Goal: Information Seeking & Learning: Check status

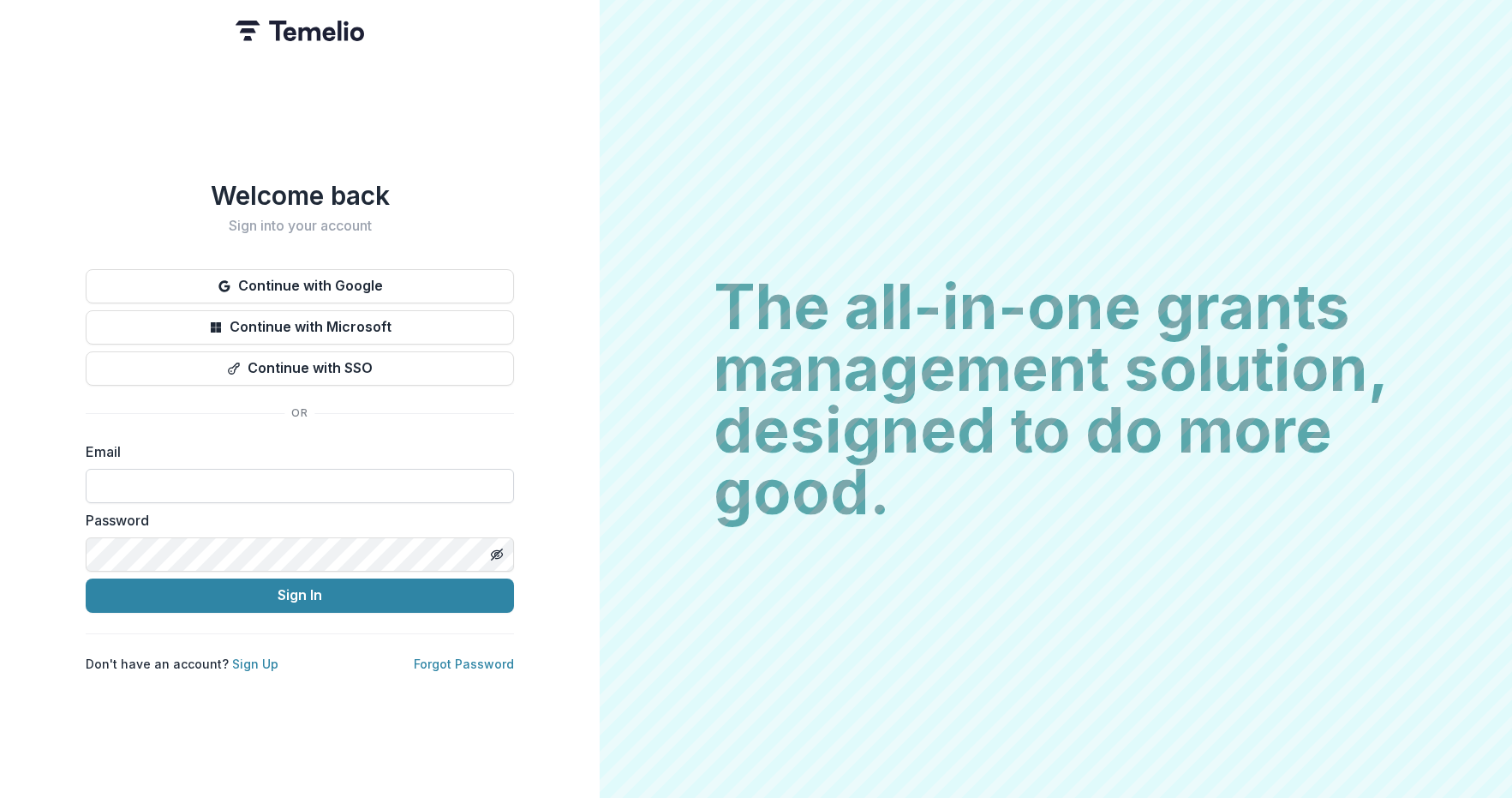
click at [273, 469] on input at bounding box center [299, 486] width 428 height 34
drag, startPoint x: 166, startPoint y: 474, endPoint x: 347, endPoint y: 487, distance: 181.5
click at [347, 487] on input "**********" at bounding box center [299, 486] width 428 height 34
type input "**********"
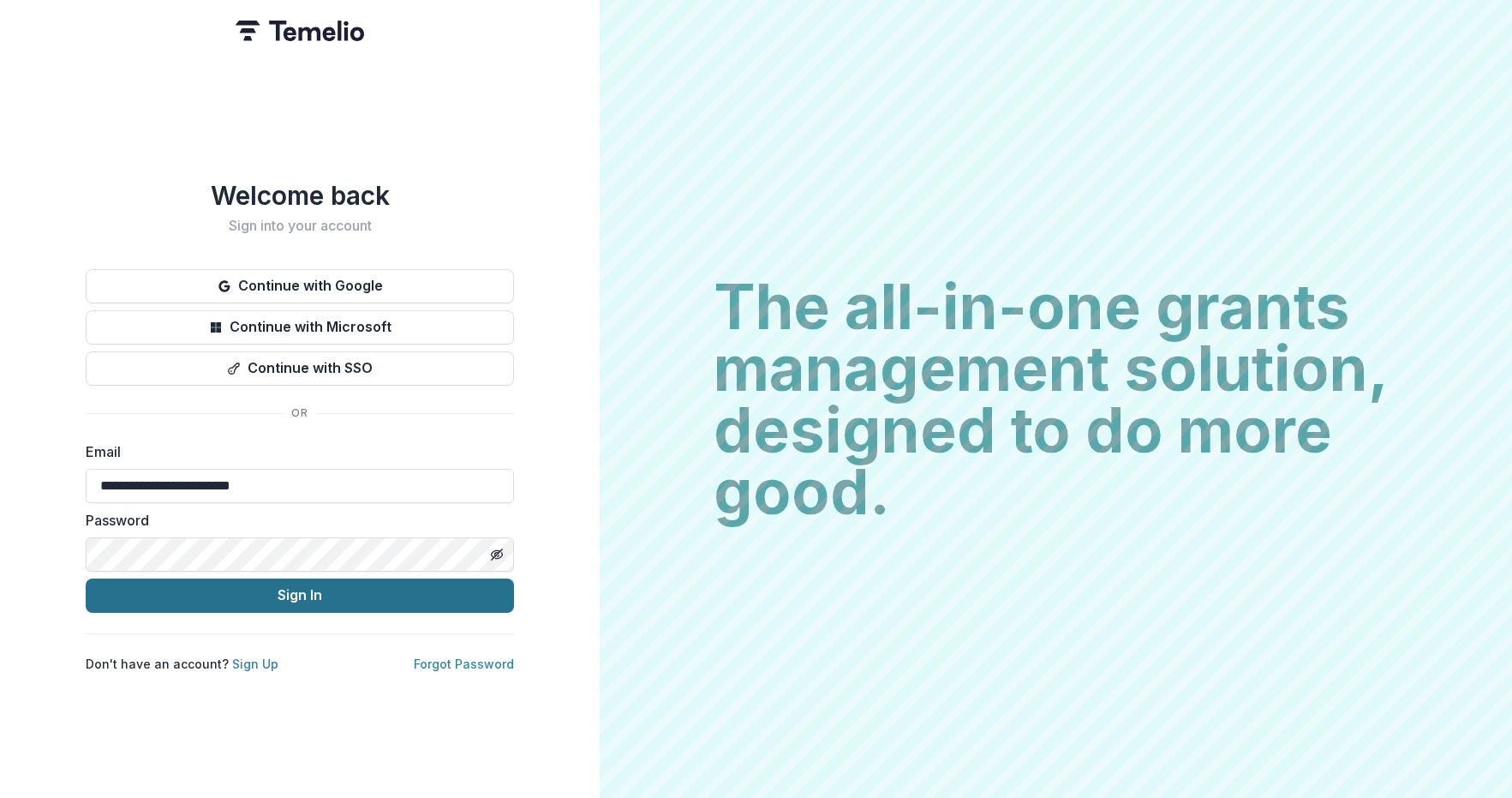
click at [246, 591] on button "Sign In" at bounding box center [299, 595] width 428 height 34
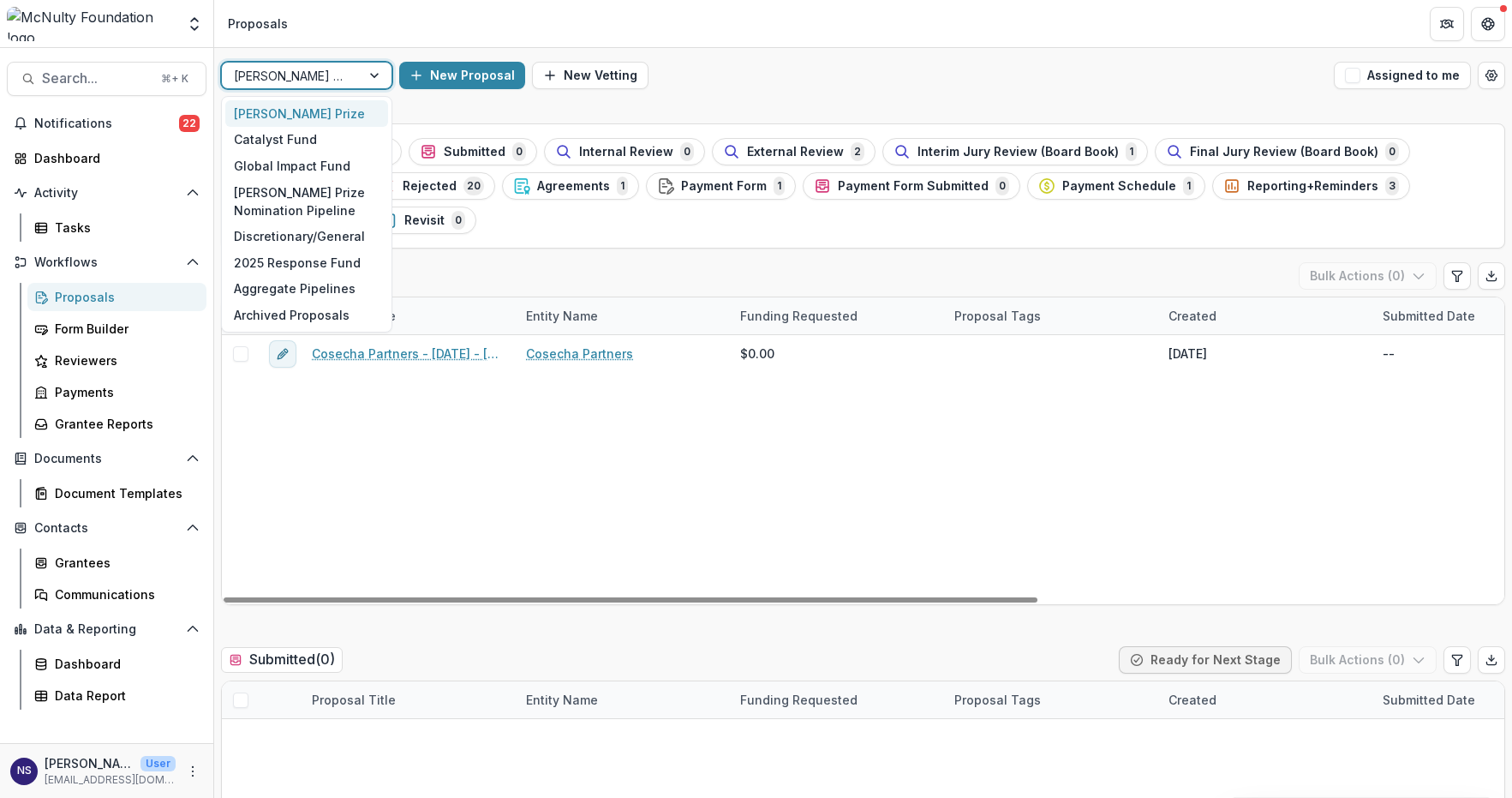
click at [310, 78] on div at bounding box center [291, 76] width 114 height 21
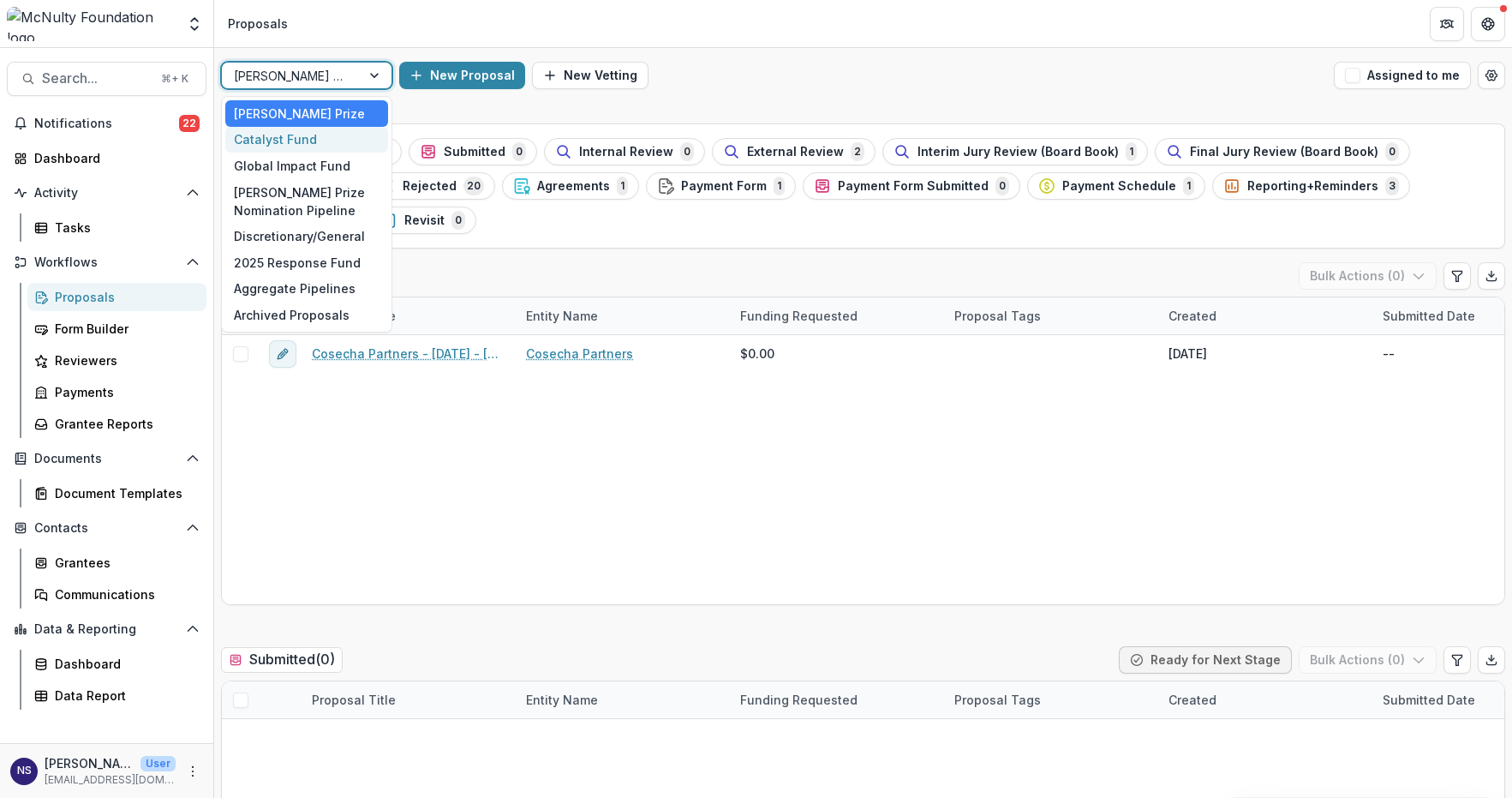
click at [295, 146] on div "Catalyst Fund" at bounding box center [306, 140] width 163 height 26
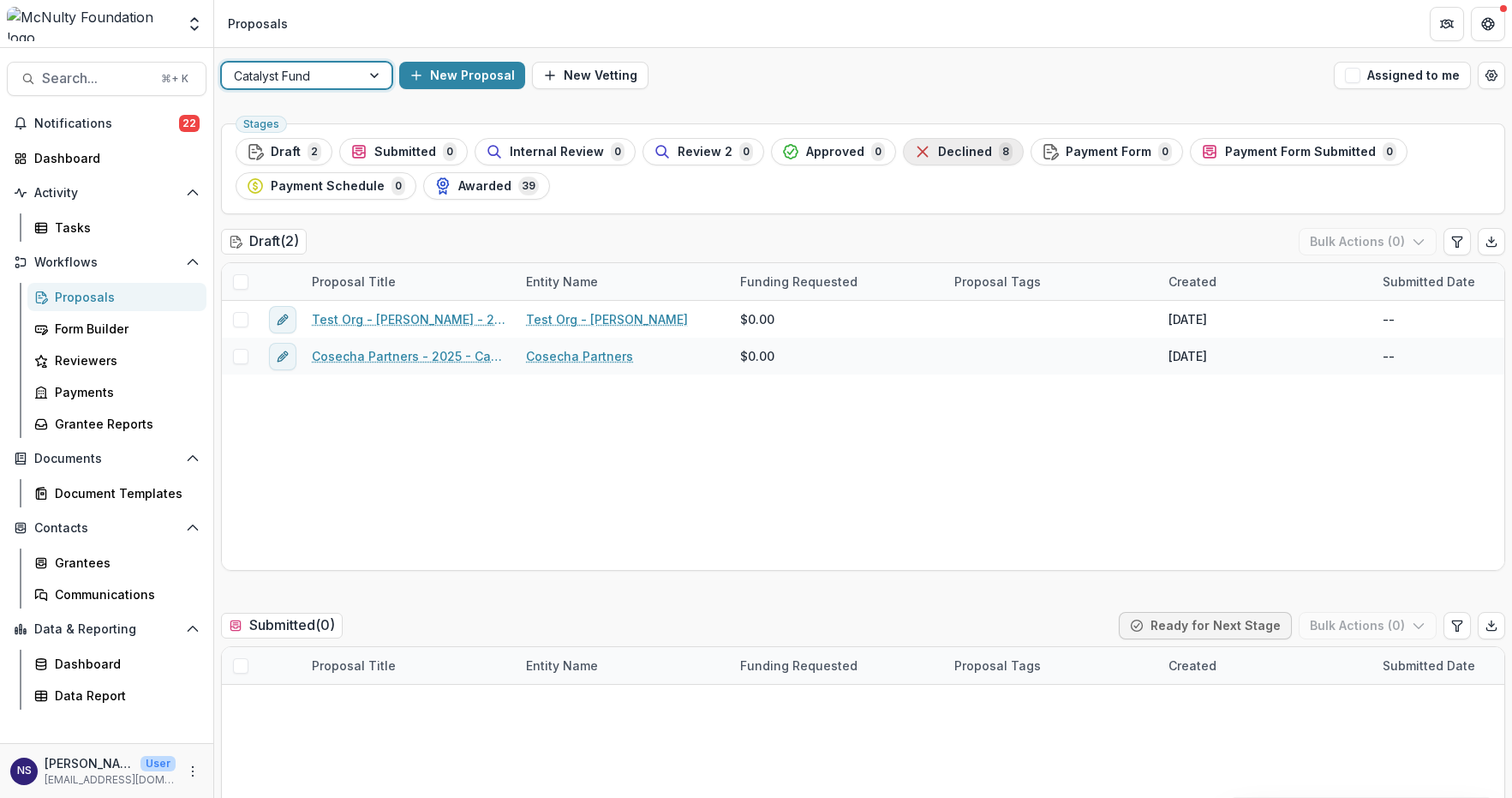
click at [929, 162] on button "Declined 8" at bounding box center [963, 151] width 121 height 27
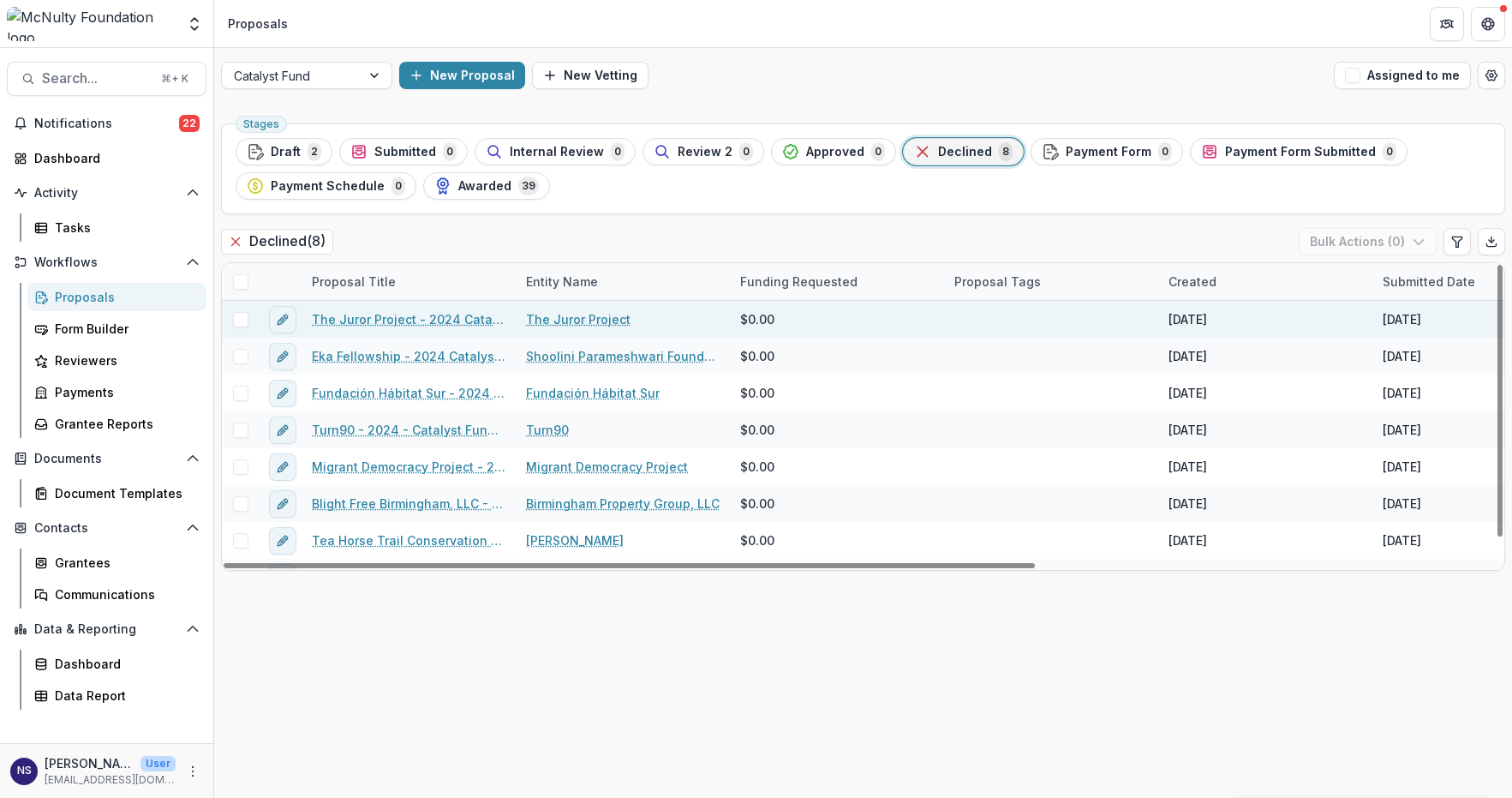
click at [450, 321] on link "The Juror Project - 2024 Catalyst Fund Application" at bounding box center [409, 319] width 194 height 18
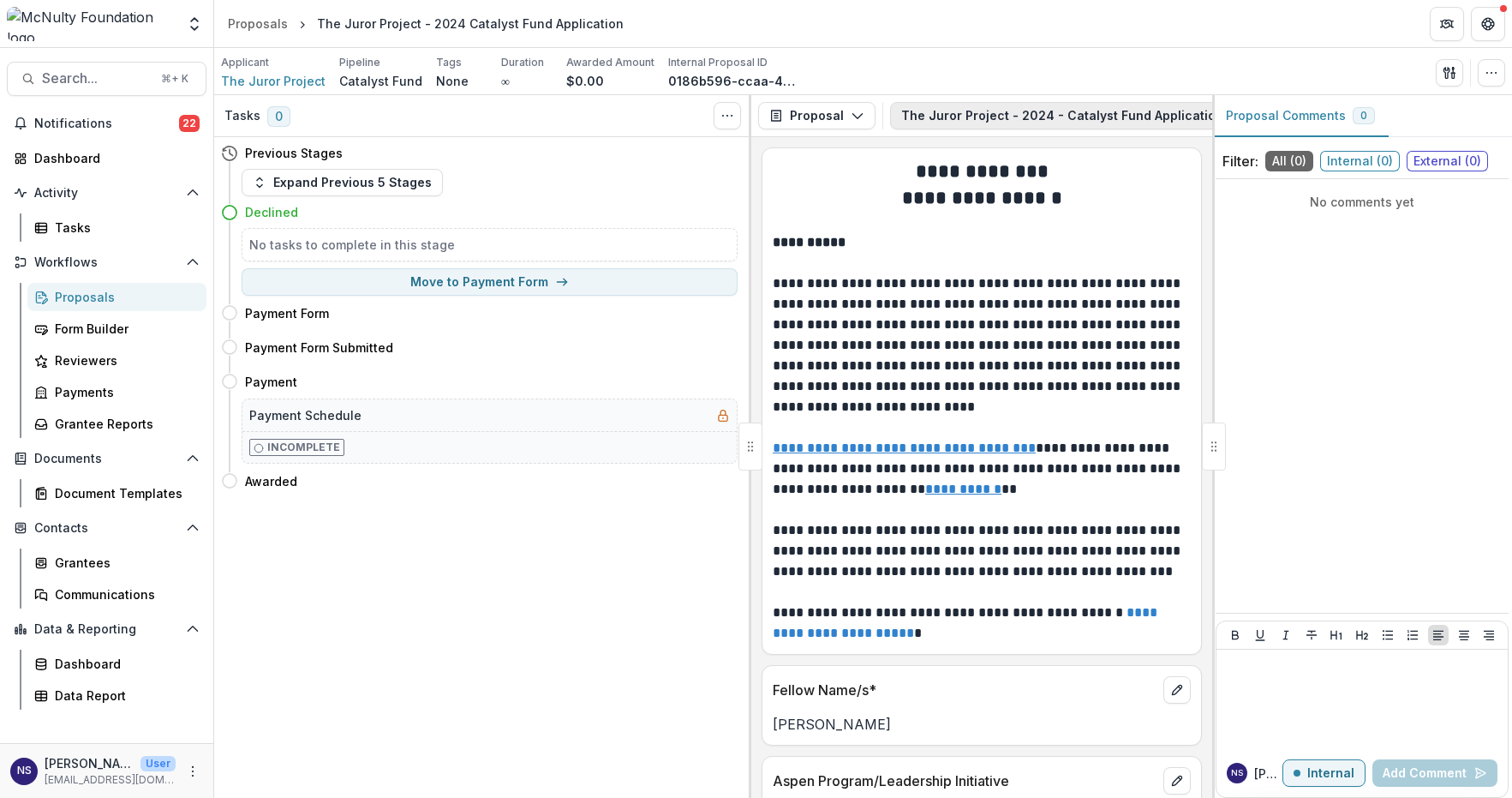
click at [1096, 113] on button "The Juror Project - 2024 - Catalyst Fund Application 1" at bounding box center [1083, 115] width 386 height 27
click at [1212, 65] on div "Applicant The Juror Project Pipeline Catalyst Fund Tags None All tags Duration …" at bounding box center [863, 73] width 1284 height 35
click at [844, 112] on button "Proposal" at bounding box center [816, 115] width 117 height 27
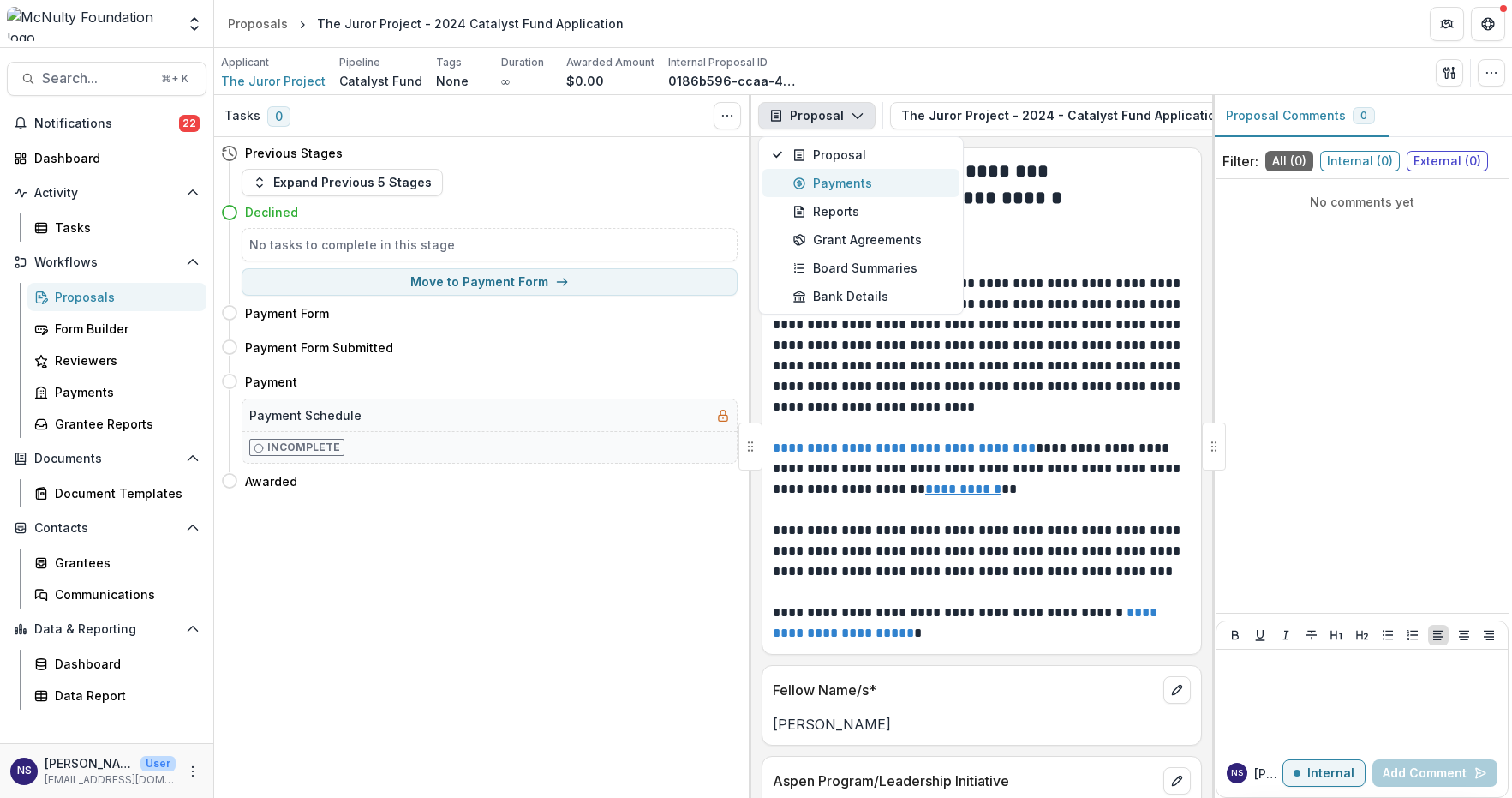
click at [855, 180] on div "Payments" at bounding box center [871, 182] width 157 height 18
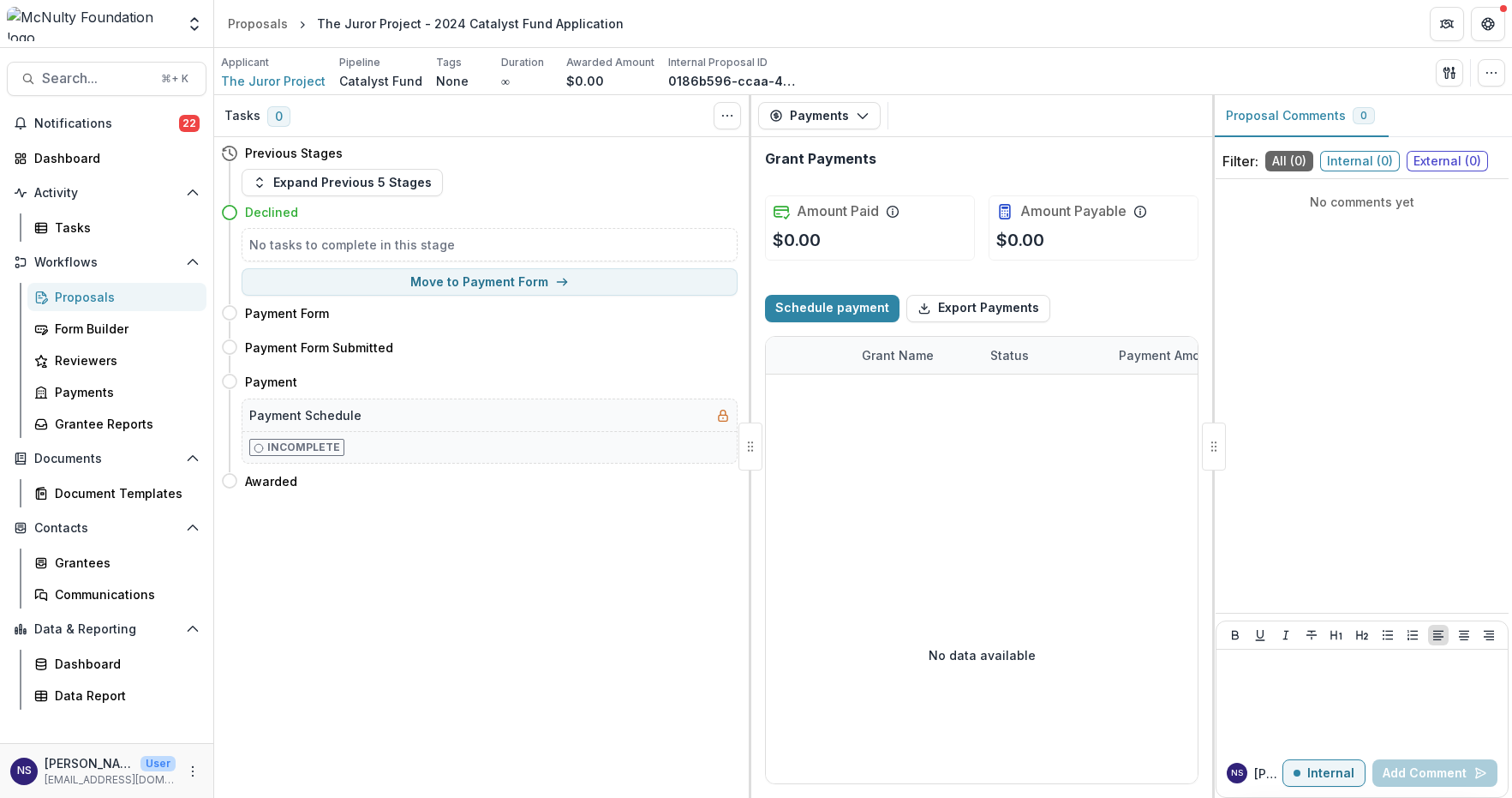
click at [853, 133] on div "Payments Proposal Payments Reports Grant Agreements Board Summaries Bank Details" at bounding box center [982, 115] width 461 height 42
click at [863, 116] on polyline "button" at bounding box center [863, 116] width 10 height 5
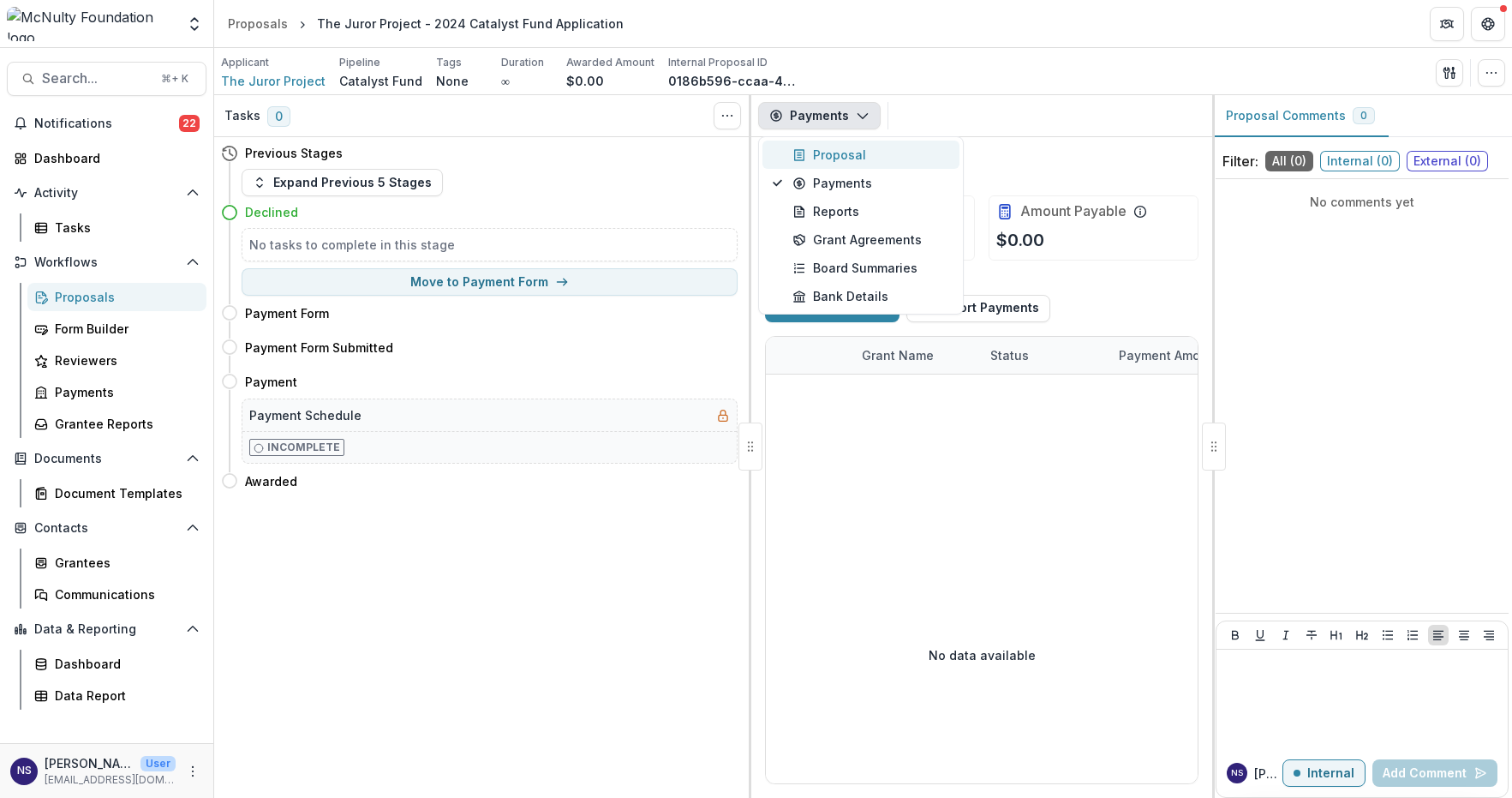
click at [851, 152] on div "Proposal" at bounding box center [871, 154] width 157 height 18
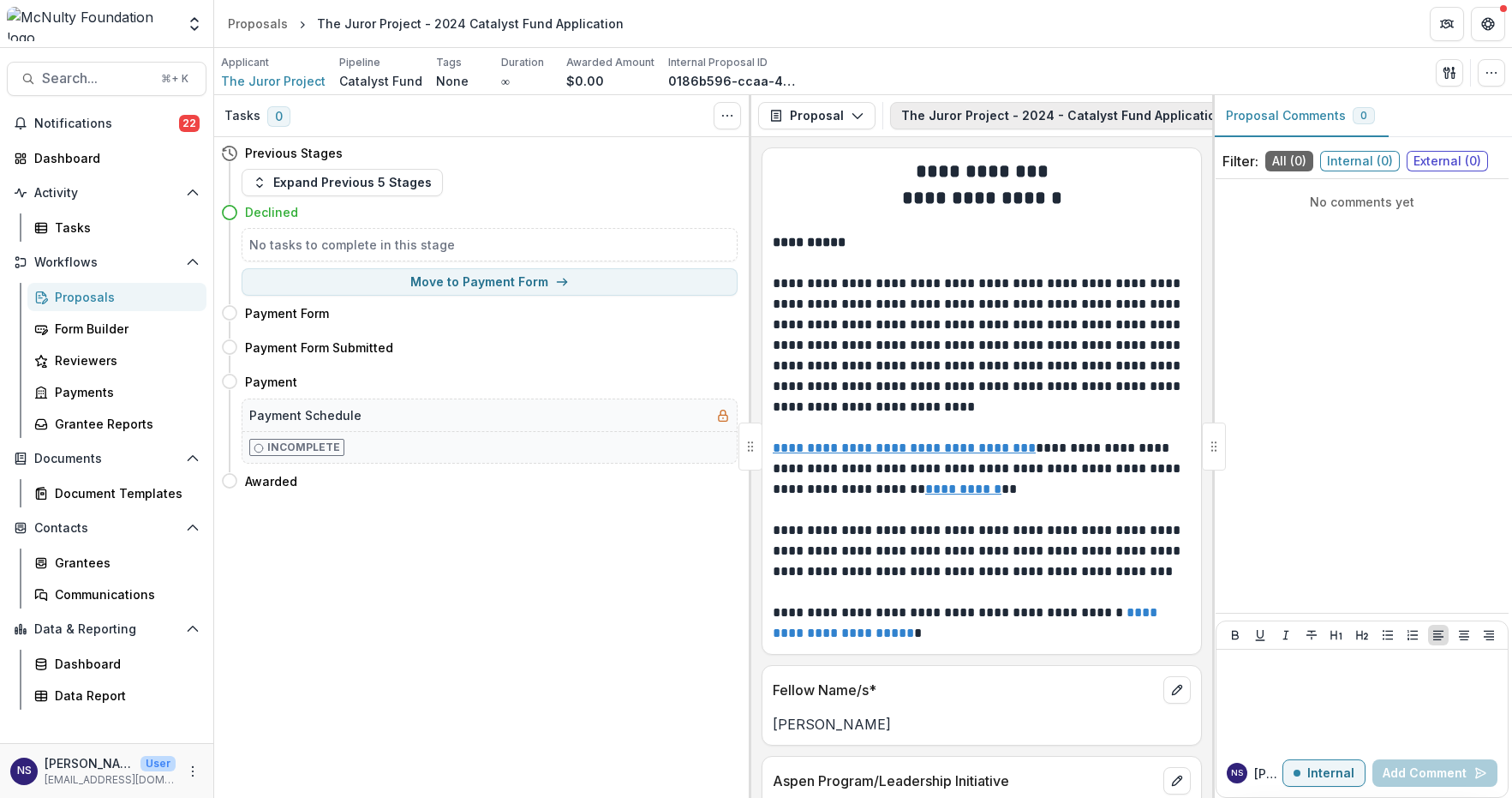
scroll to position [0, 196]
click at [1208, 117] on icon "PDF view" at bounding box center [1214, 115] width 14 height 14
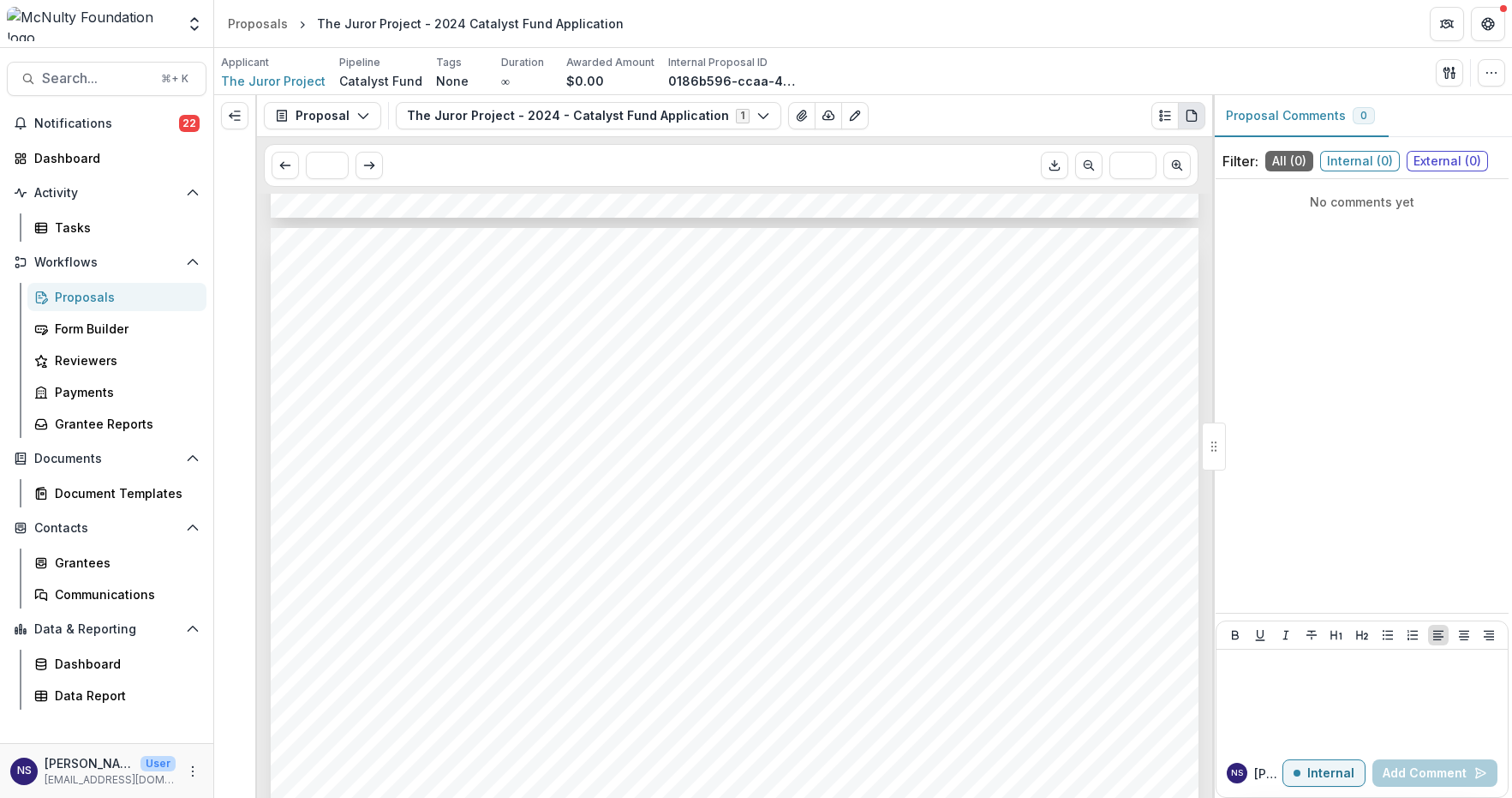
scroll to position [4399, 0]
click at [282, 83] on span "The Juror Project" at bounding box center [273, 80] width 105 height 18
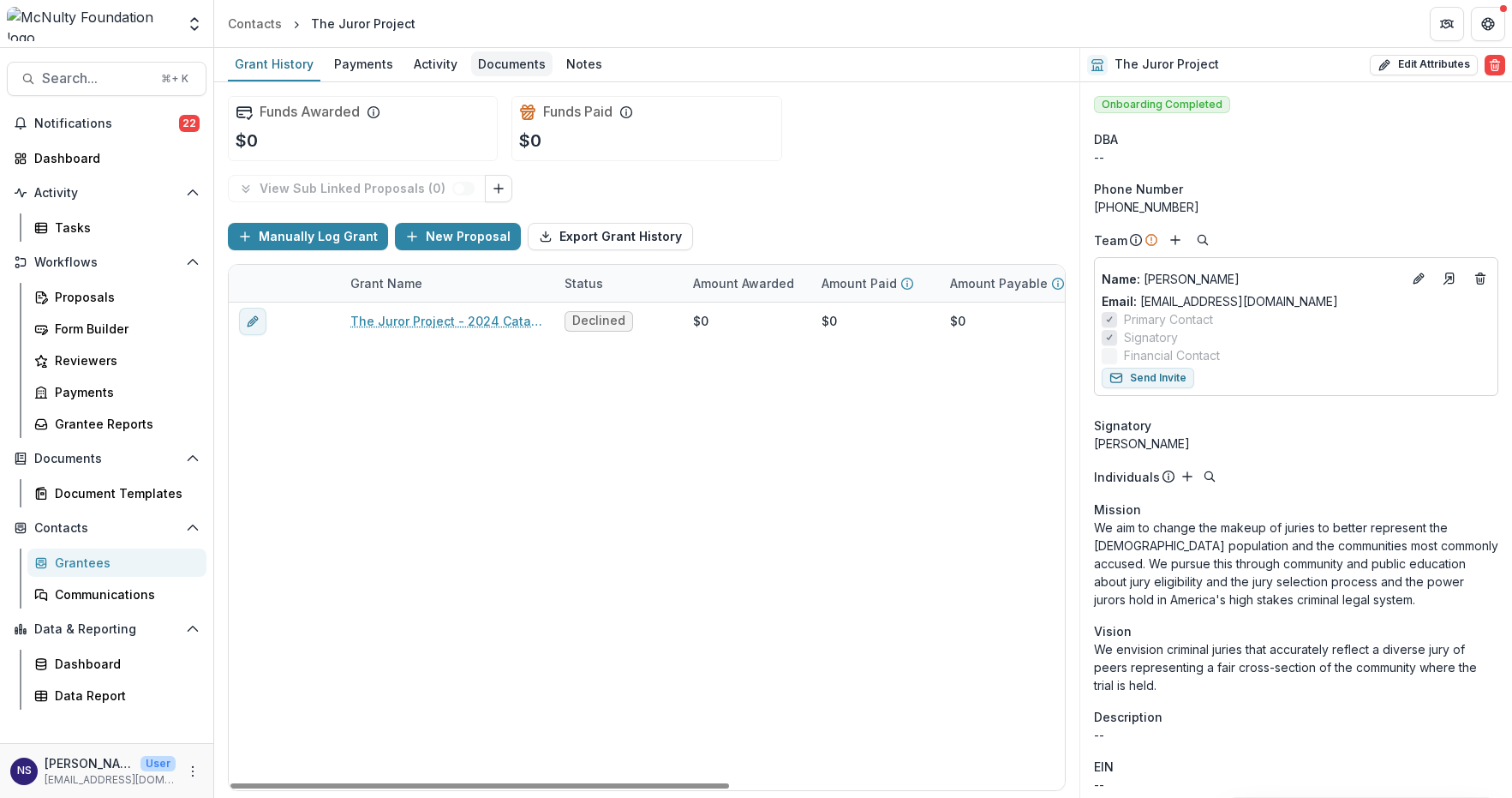
click at [488, 60] on div "Documents" at bounding box center [512, 64] width 81 height 25
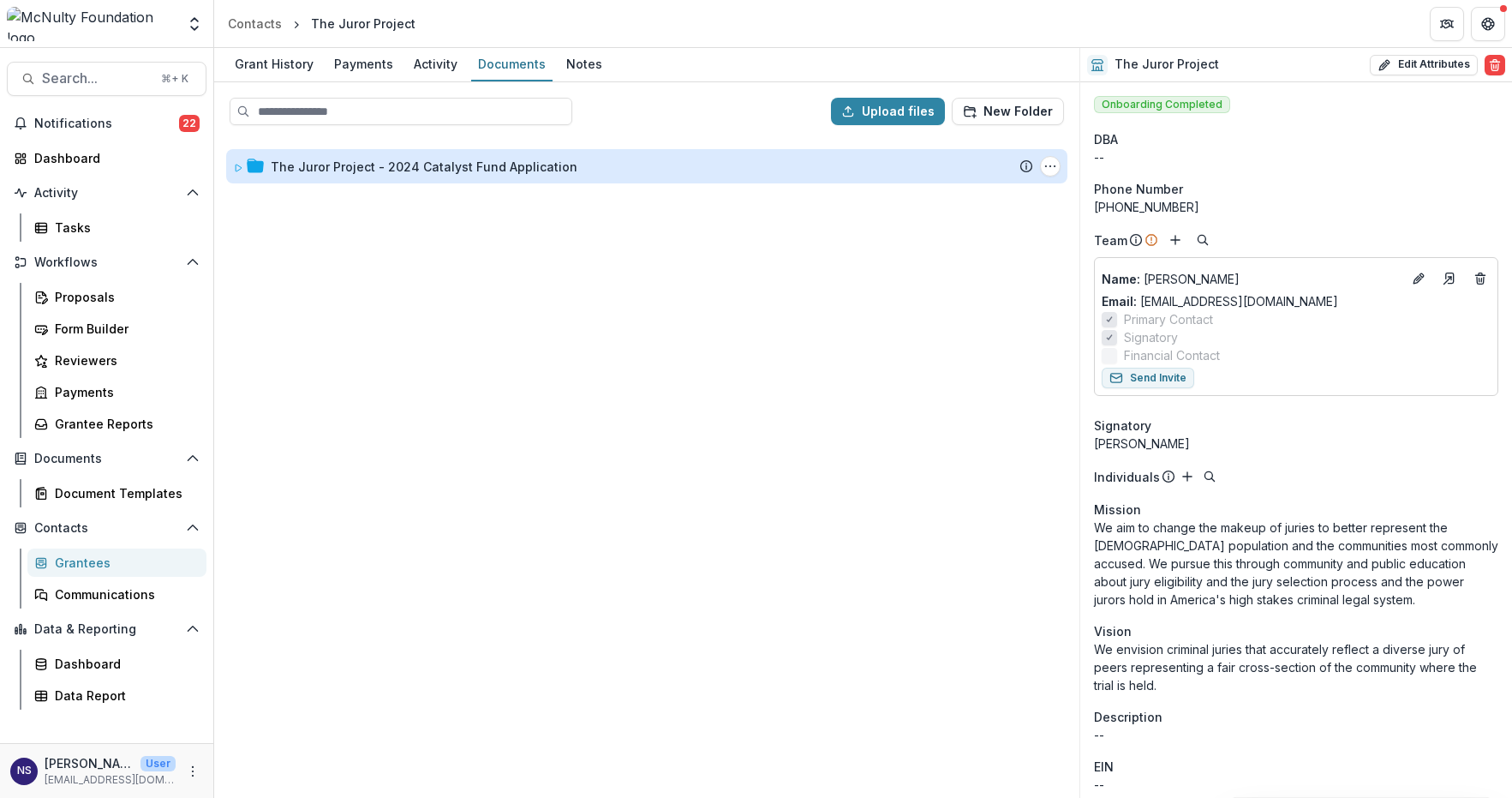
click at [439, 159] on div "The Juror Project - 2024 Catalyst Fund Application" at bounding box center [424, 167] width 306 height 18
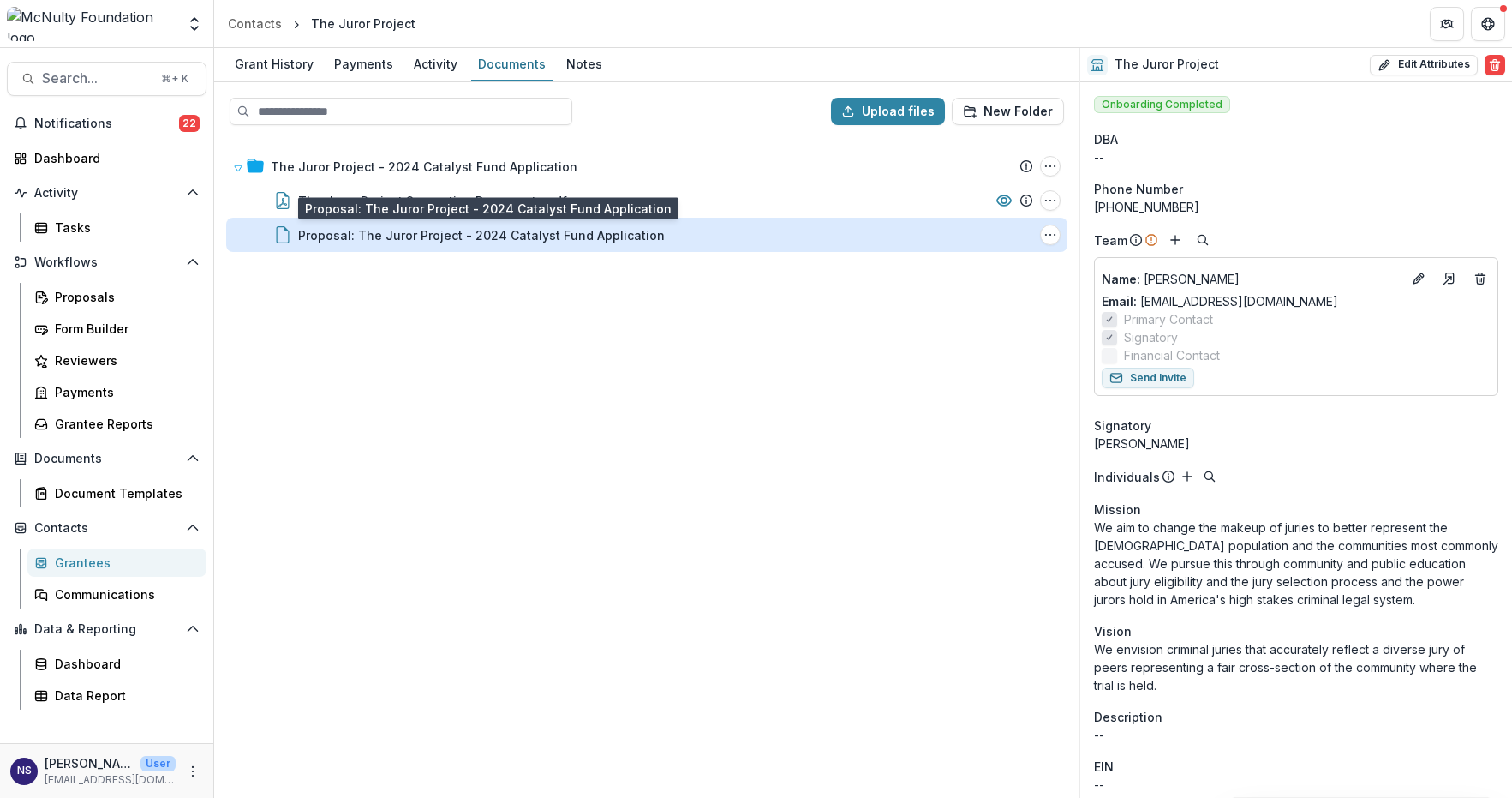
click at [365, 229] on div "Proposal: The Juror Project - 2024 Catalyst Fund Application" at bounding box center [482, 235] width 366 height 18
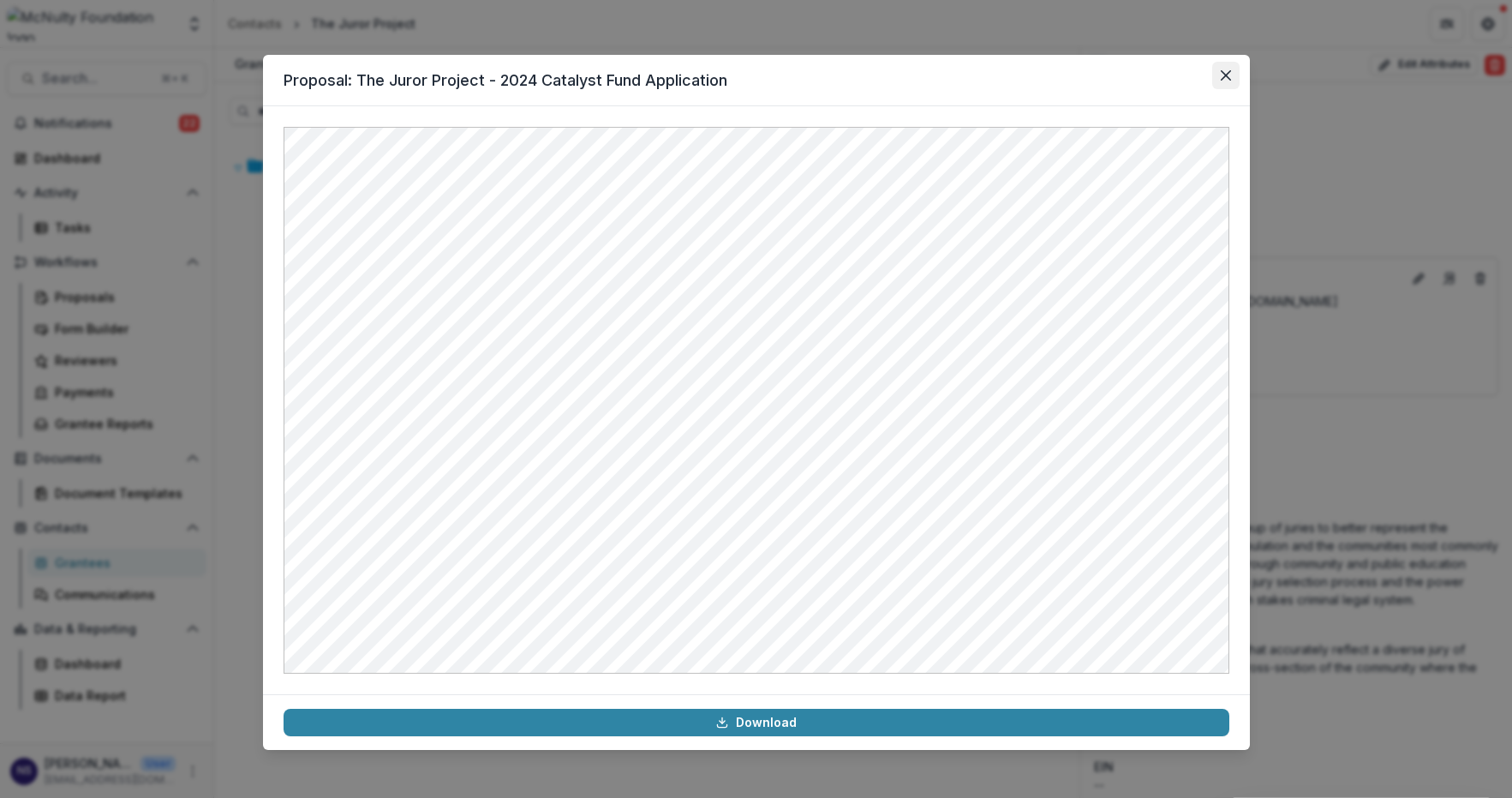
click at [1224, 62] on button "Close" at bounding box center [1226, 76] width 27 height 27
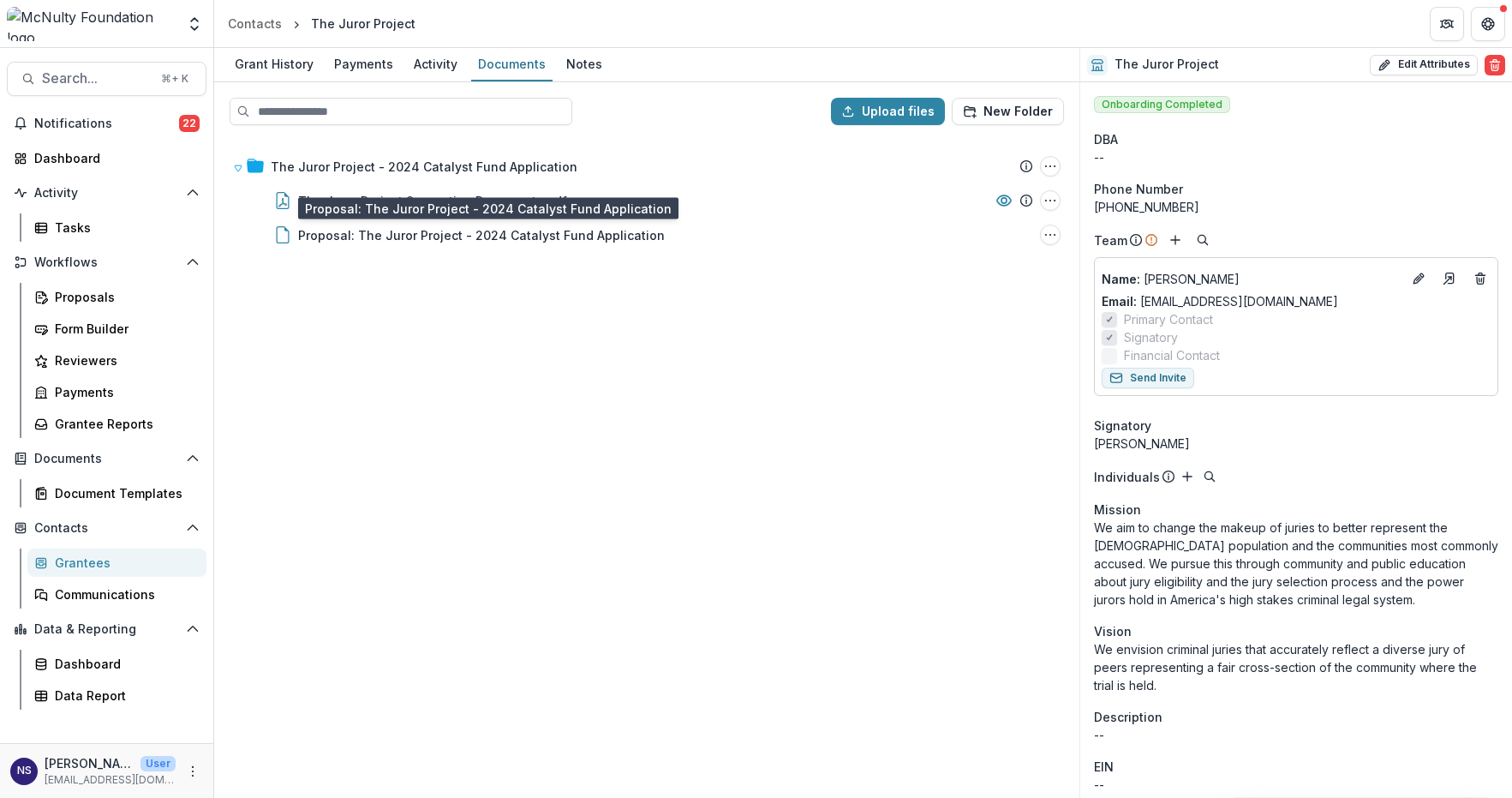
click at [694, 292] on div "The Juror Project - 2024 Catalyst Fund Application Submission Temelio Proposal …" at bounding box center [646, 467] width 862 height 657
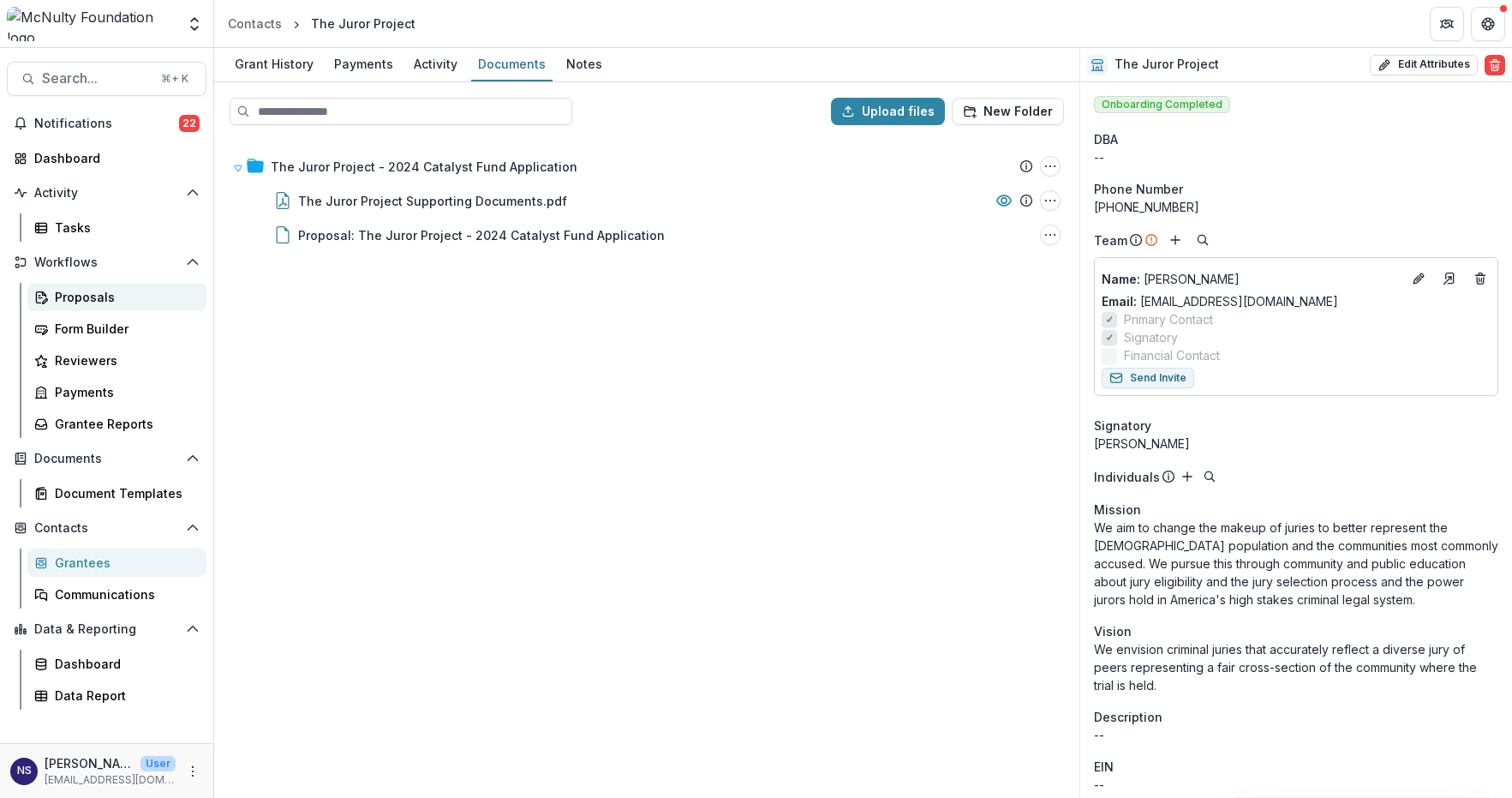
click at [70, 309] on link "Proposals" at bounding box center [116, 297] width 179 height 28
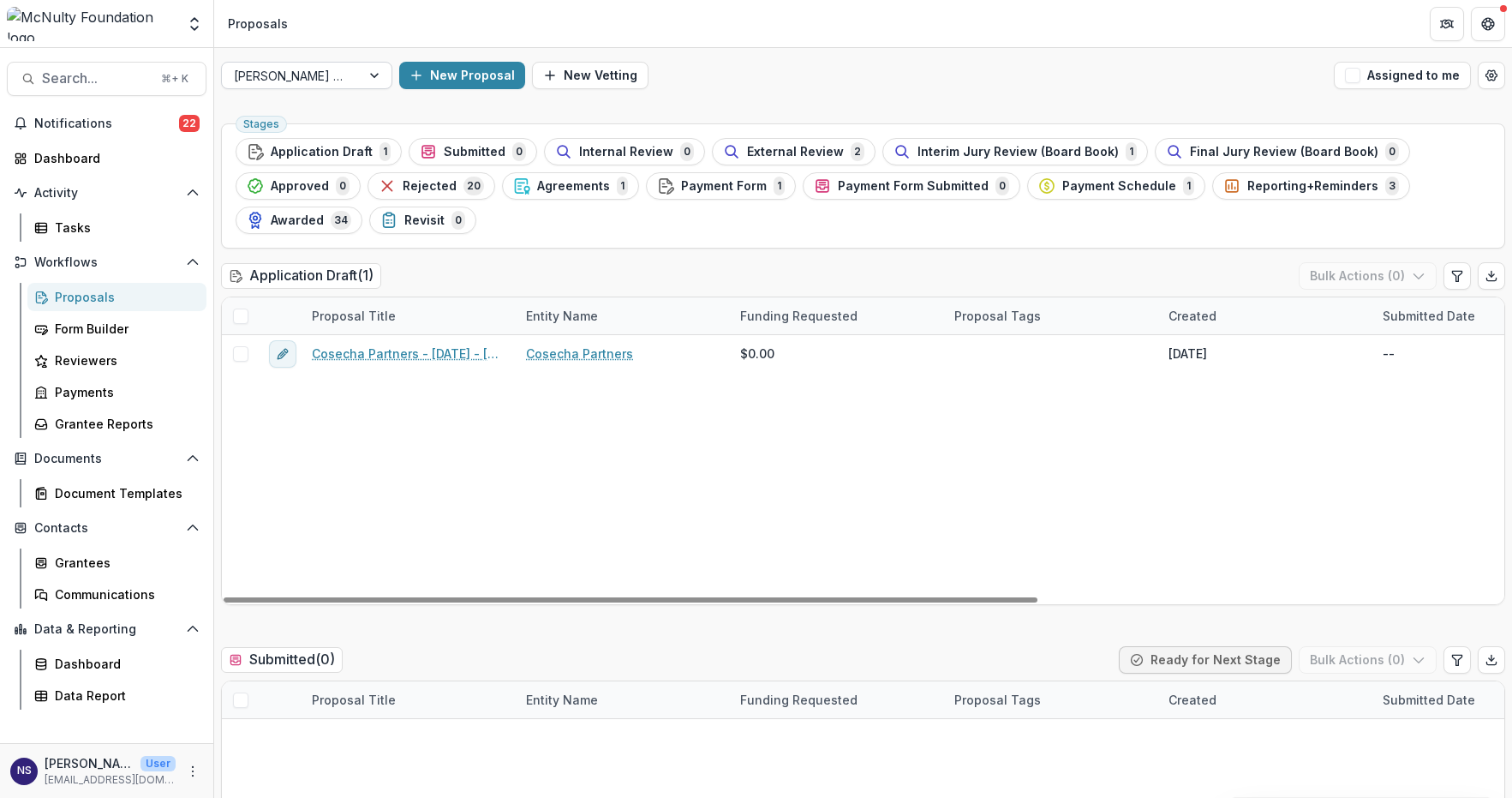
click at [329, 75] on div at bounding box center [291, 76] width 114 height 21
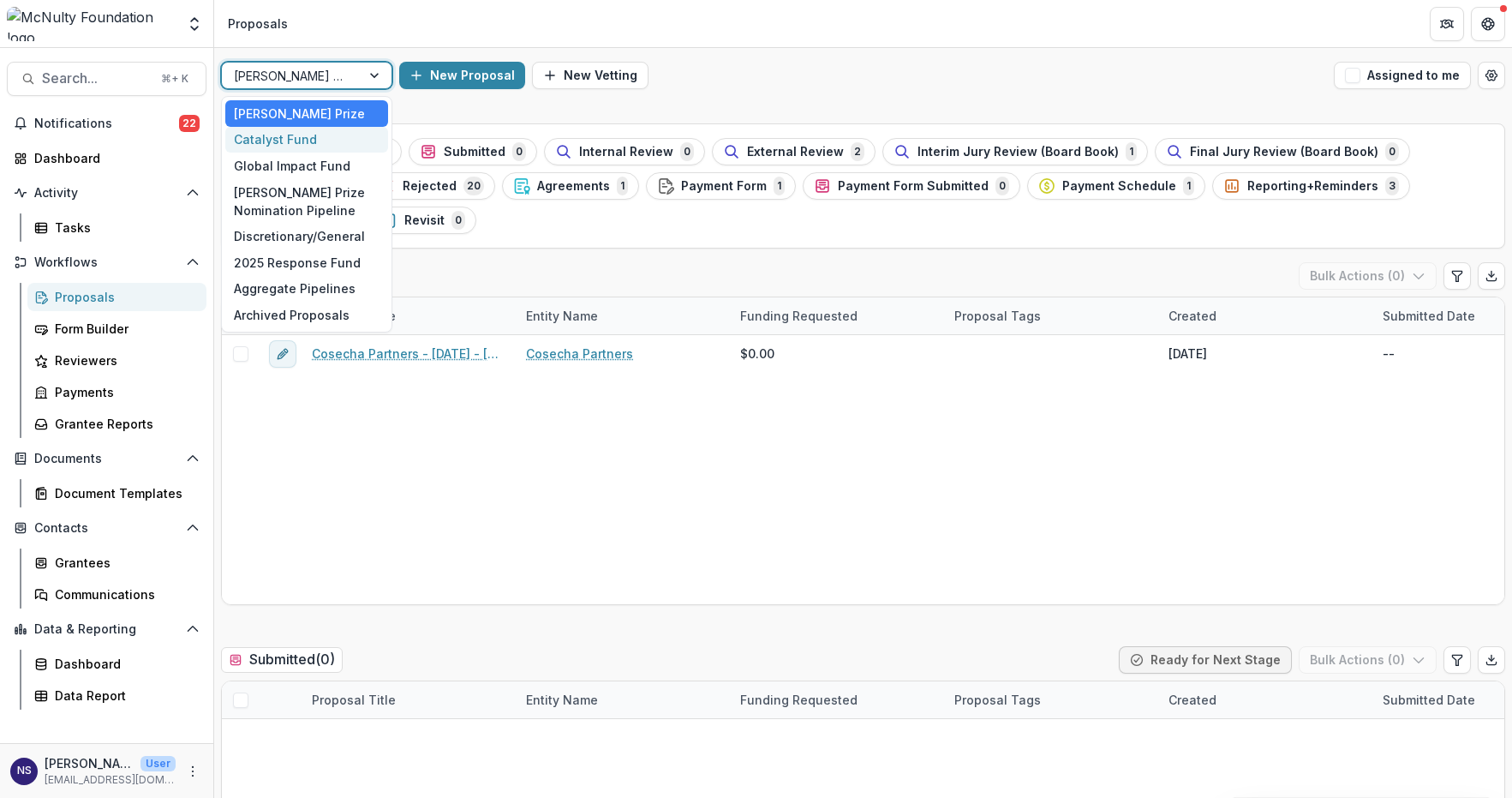
click at [294, 138] on div "Catalyst Fund" at bounding box center [306, 140] width 163 height 26
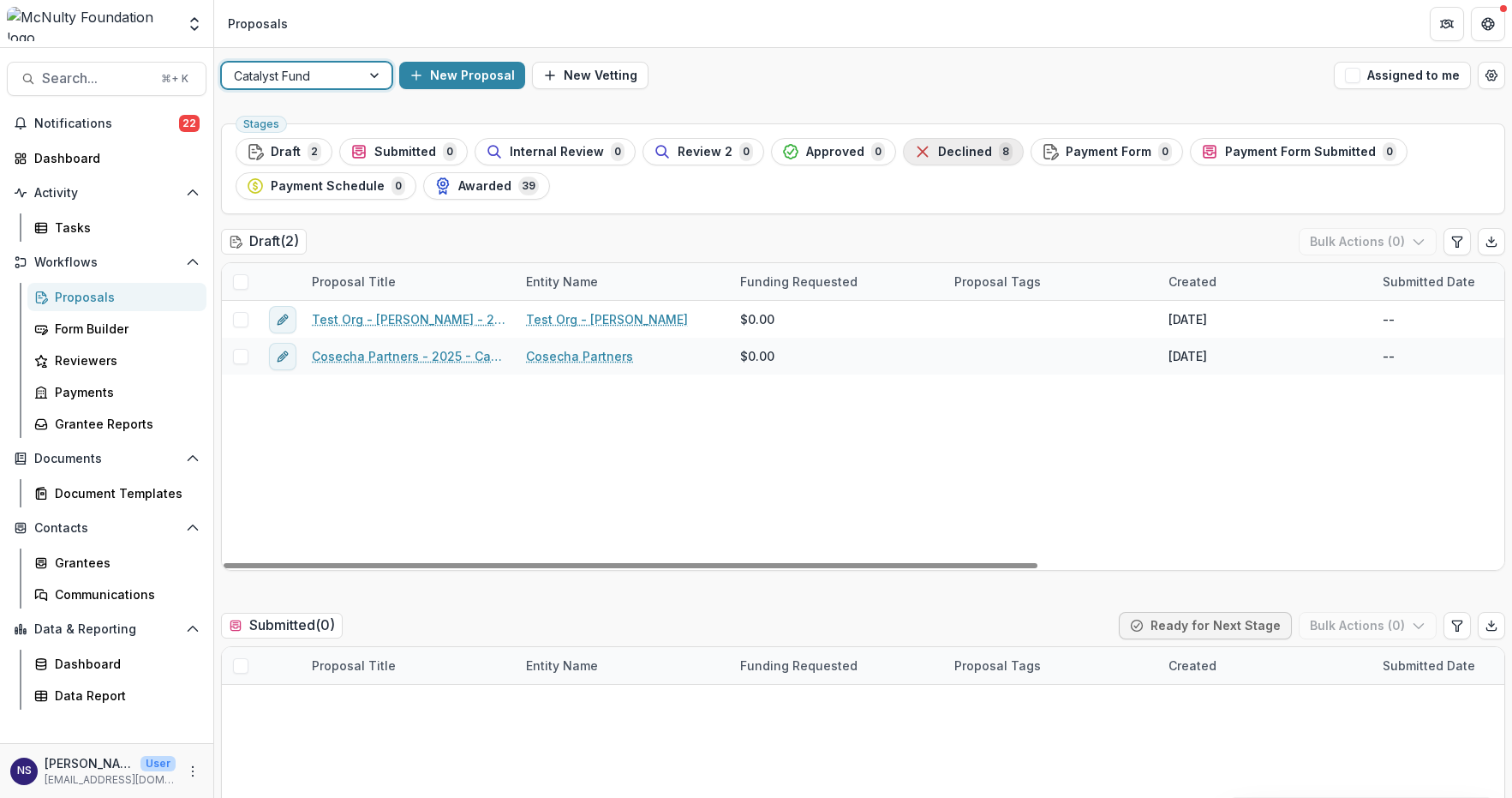
click at [938, 156] on span "Declined" at bounding box center [965, 151] width 54 height 15
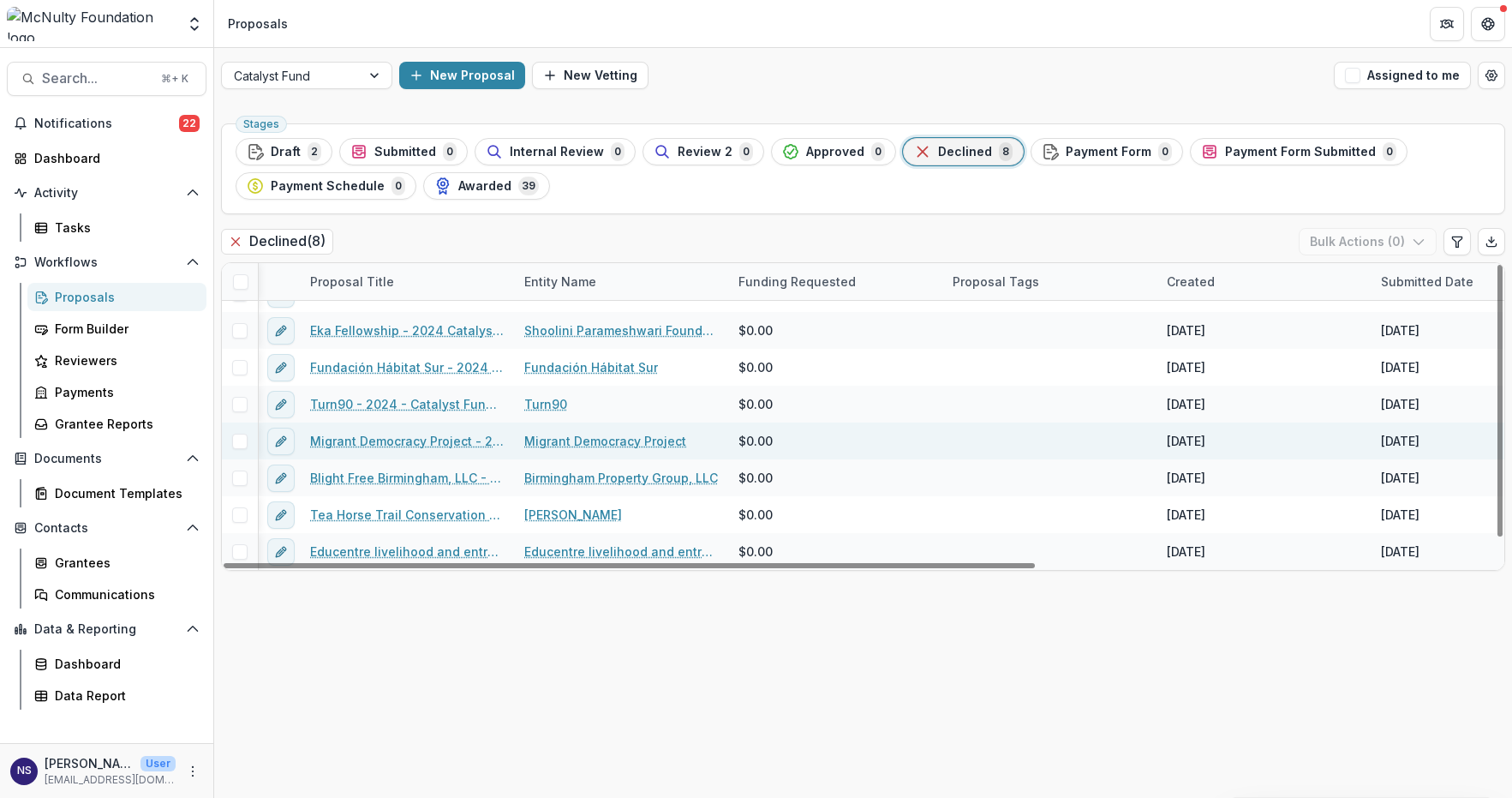
scroll to position [0, 2]
